Goal: Task Accomplishment & Management: Complete application form

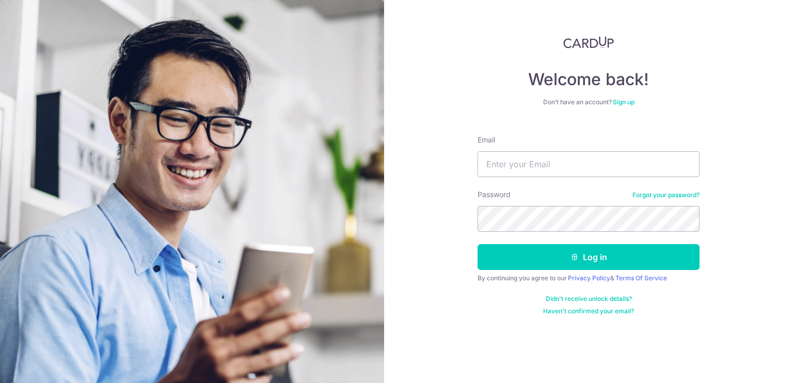
type input "[PERSON_NAME][EMAIL_ADDRESS][DOMAIN_NAME]"
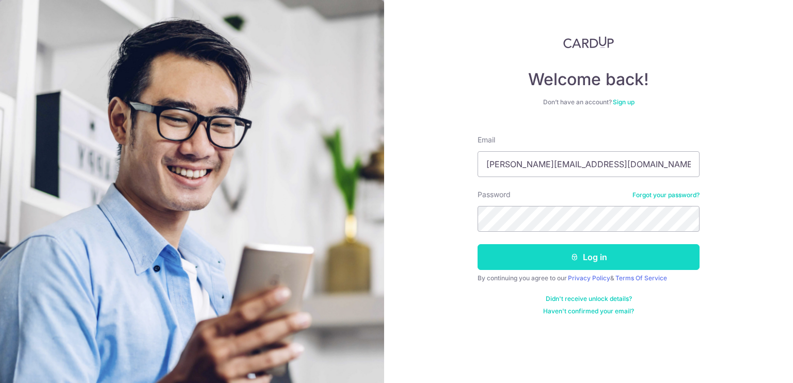
click at [597, 260] on button "Log in" at bounding box center [589, 257] width 222 height 26
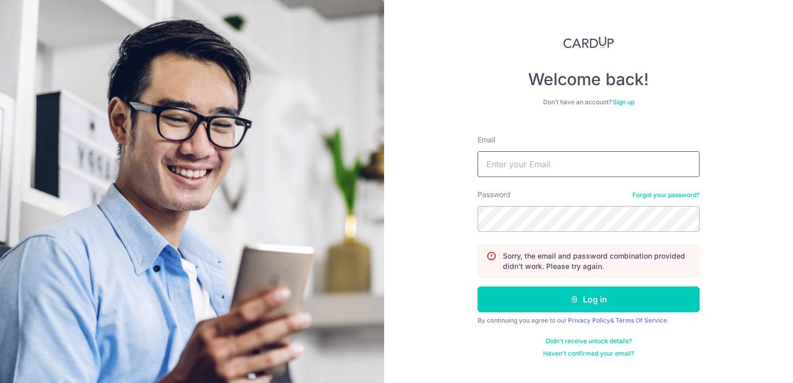
click at [592, 162] on input "Email" at bounding box center [589, 164] width 222 height 26
type input "[PERSON_NAME][EMAIL_ADDRESS][DOMAIN_NAME]"
click at [478, 287] on button "Log in" at bounding box center [589, 300] width 222 height 26
click at [574, 157] on input "Email" at bounding box center [589, 164] width 222 height 26
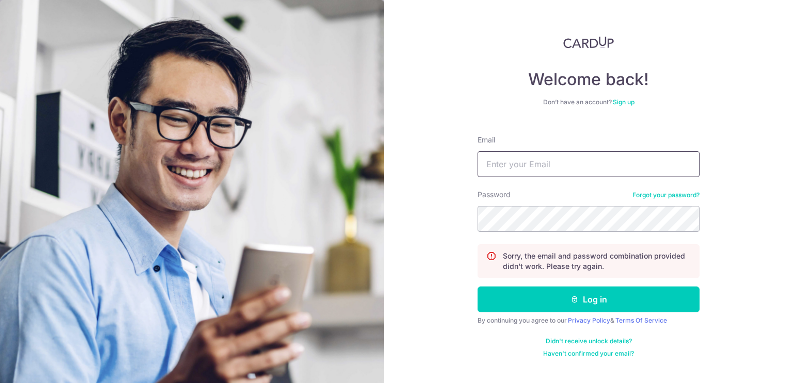
type input "gabriel.kl.tang@gmail.com"
click at [478, 287] on button "Log in" at bounding box center [589, 300] width 222 height 26
click at [672, 196] on link "Forgot your password?" at bounding box center [666, 195] width 67 height 8
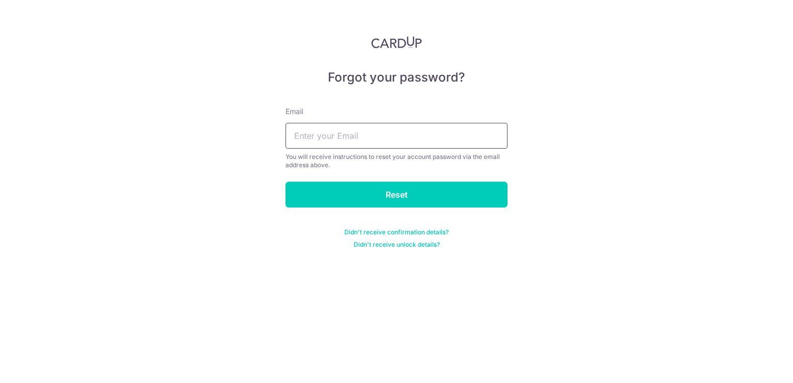
click at [401, 128] on input "text" at bounding box center [397, 136] width 222 height 26
type input "[PERSON_NAME][EMAIL_ADDRESS][DOMAIN_NAME]"
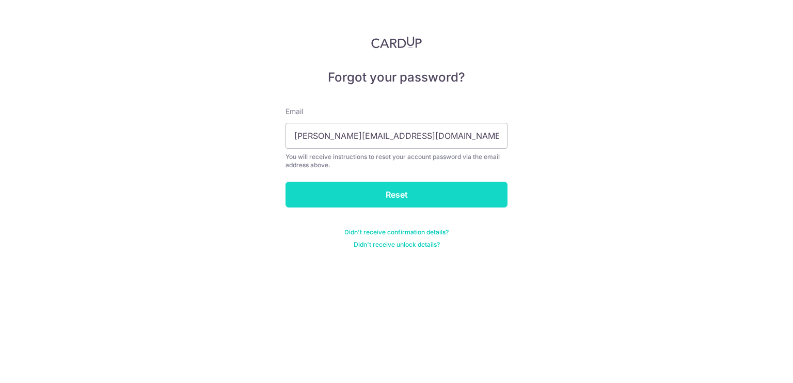
click at [408, 194] on input "Reset" at bounding box center [397, 195] width 222 height 26
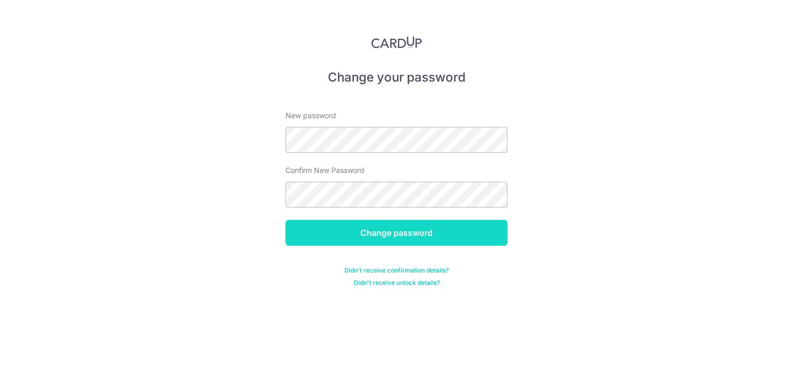
click at [409, 224] on input "Change password" at bounding box center [397, 233] width 222 height 26
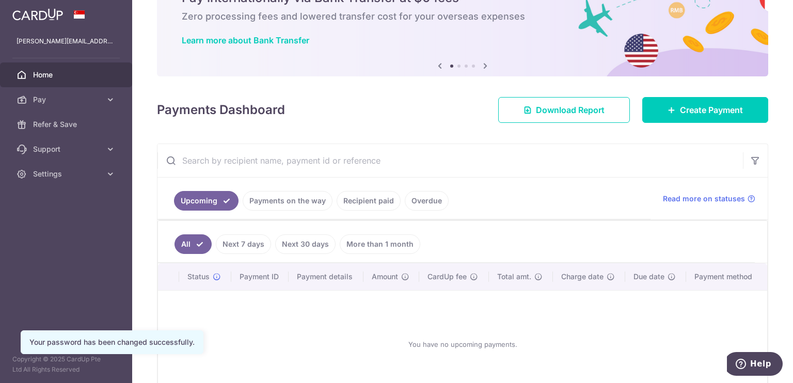
scroll to position [103, 0]
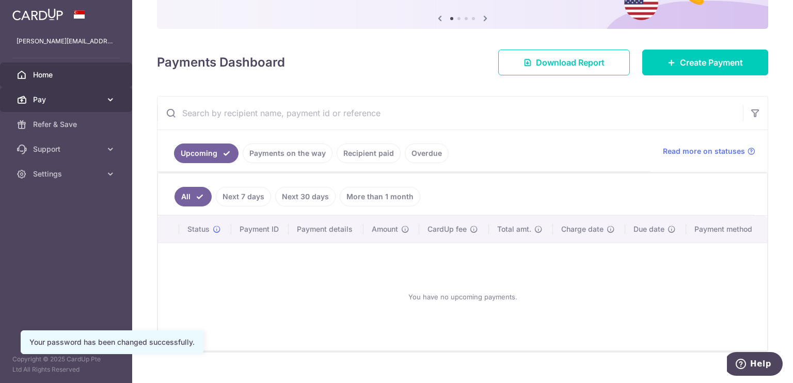
click at [115, 104] on icon at bounding box center [110, 100] width 10 height 10
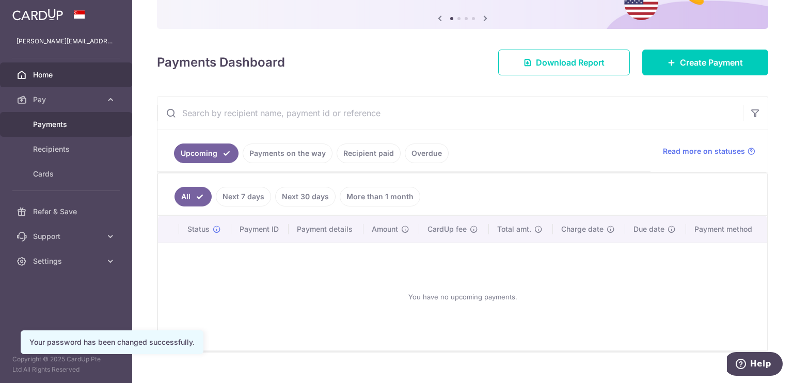
click at [61, 124] on span "Payments" at bounding box center [67, 124] width 68 height 10
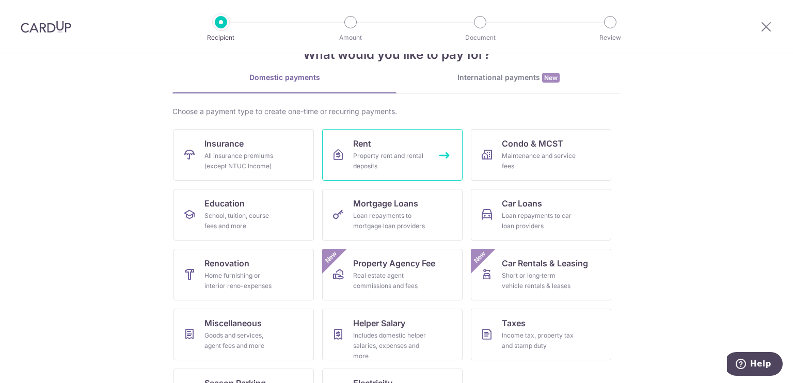
scroll to position [79, 0]
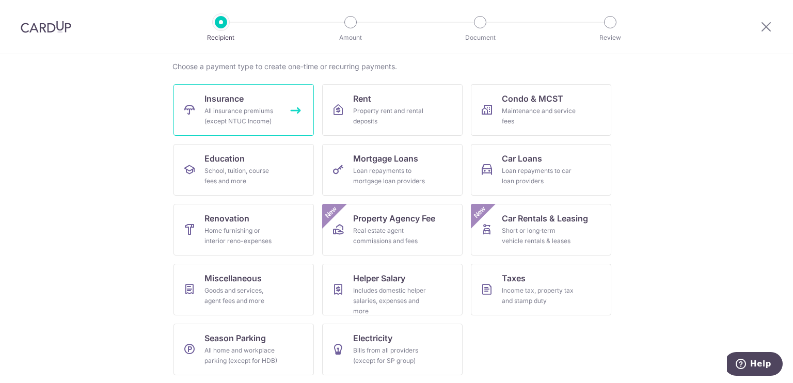
click at [286, 110] on link "Insurance All insurance premiums (except NTUC Income)" at bounding box center [244, 110] width 141 height 52
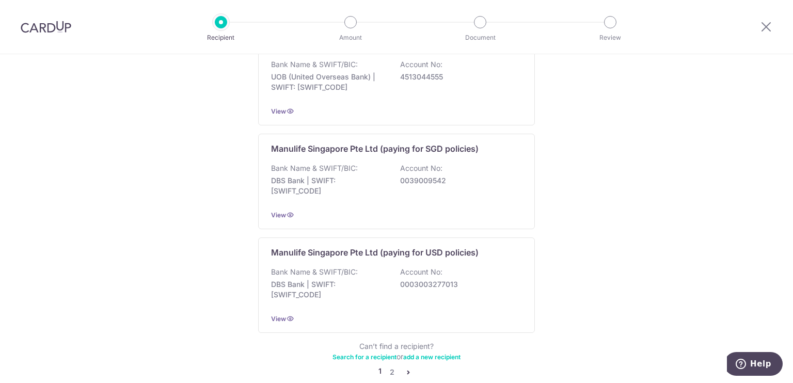
scroll to position [1024, 0]
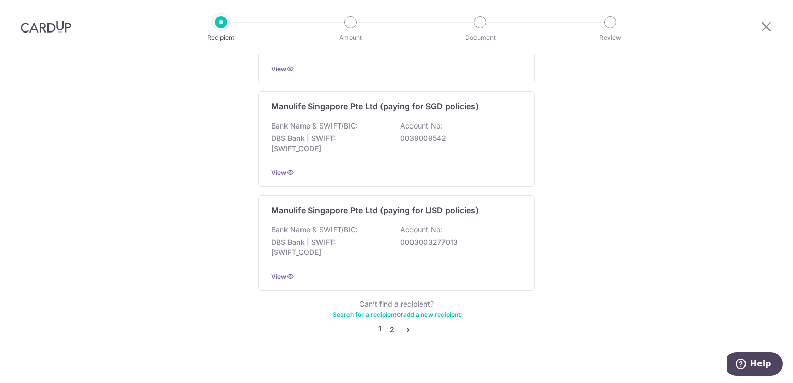
click at [392, 324] on link "2" at bounding box center [392, 330] width 12 height 12
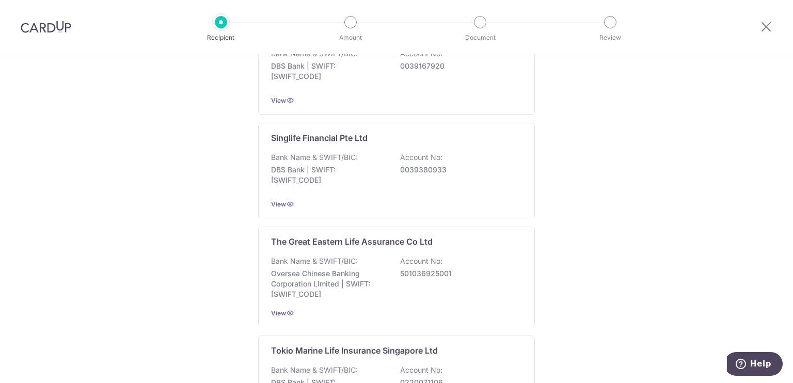
scroll to position [1029, 0]
